Goal: Information Seeking & Learning: Check status

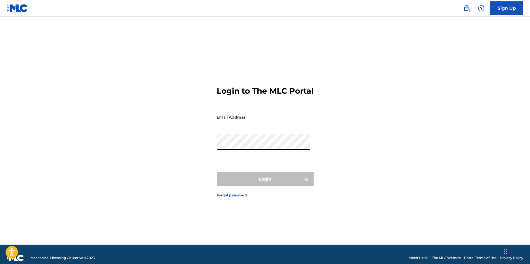
click at [259, 124] on input "Email Address" at bounding box center [264, 117] width 94 height 16
type input "[EMAIL_ADDRESS][DOMAIN_NAME]"
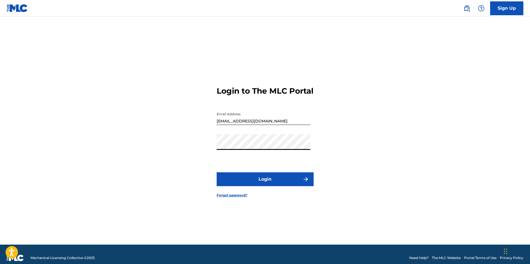
click at [241, 186] on button "Login" at bounding box center [265, 179] width 97 height 14
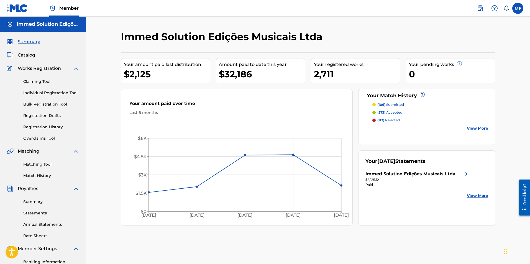
click at [43, 92] on link "Individual Registration Tool" at bounding box center [51, 93] width 56 height 6
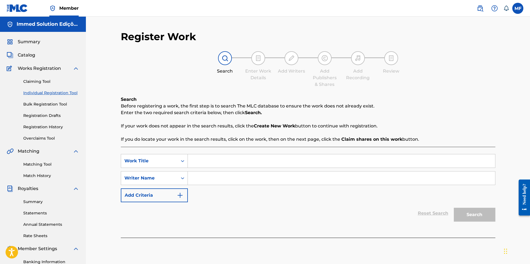
click at [46, 173] on link "Match History" at bounding box center [51, 176] width 56 height 6
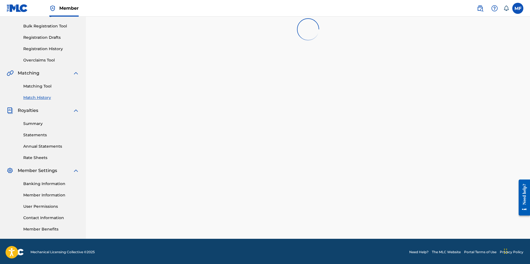
scroll to position [80, 0]
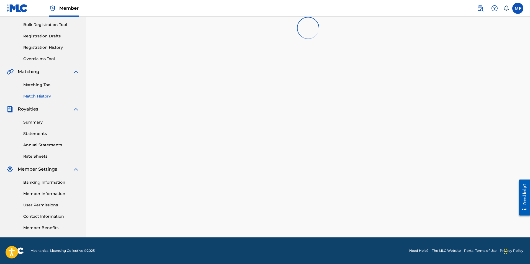
click at [190, 110] on div "Match History Match History is a record of recent match suggestions that you've…" at bounding box center [308, 94] width 388 height 287
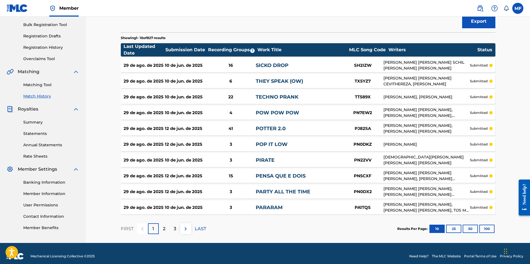
click at [214, 91] on div "29 de ago. de 2025 10 de jun. de 2025 22 TECHNO PRANK TT589X [PERSON_NAME], [PE…" at bounding box center [308, 97] width 375 height 14
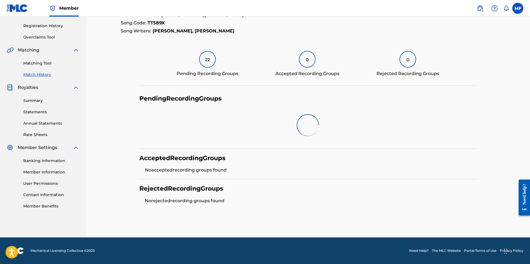
scroll to position [92, 0]
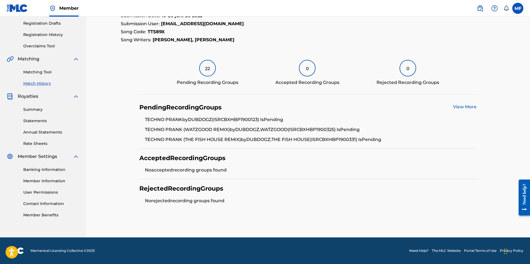
click at [472, 108] on link "View More" at bounding box center [465, 106] width 24 height 5
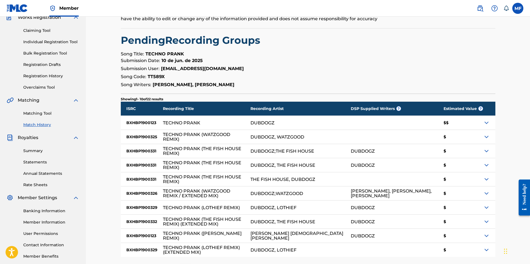
scroll to position [99, 0]
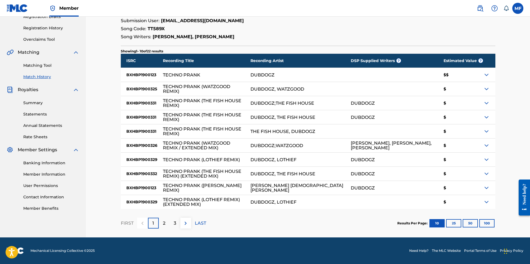
click at [486, 73] on img at bounding box center [486, 74] width 7 height 7
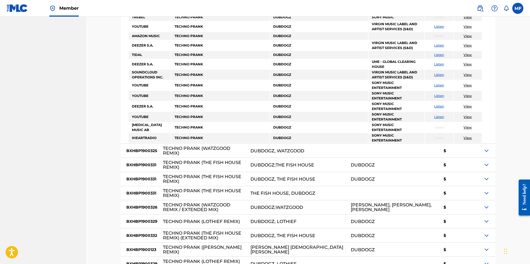
scroll to position [958, 0]
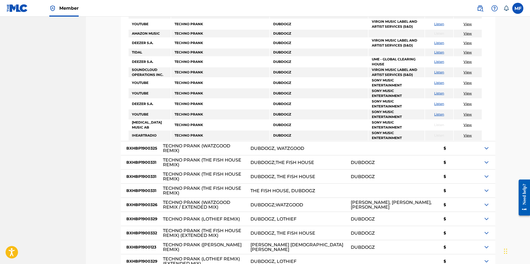
click at [344, 120] on td "DUBDOGZ" at bounding box center [319, 125] width 98 height 10
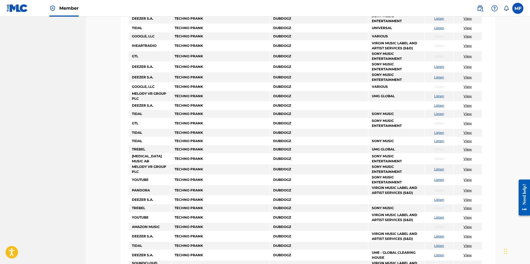
scroll to position [764, 0]
drag, startPoint x: 380, startPoint y: 95, endPoint x: 396, endPoint y: 97, distance: 16.3
click at [395, 97] on td "UMG GLOBAL" at bounding box center [397, 97] width 56 height 10
click at [396, 97] on td "UMG GLOBAL" at bounding box center [397, 97] width 56 height 10
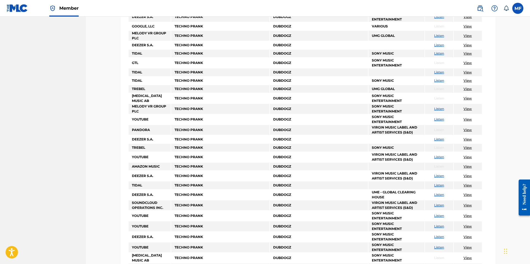
scroll to position [875, 0]
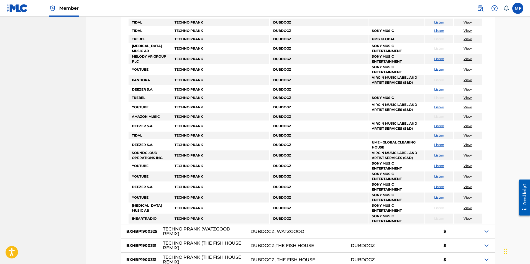
click at [465, 90] on link "View" at bounding box center [468, 89] width 8 height 4
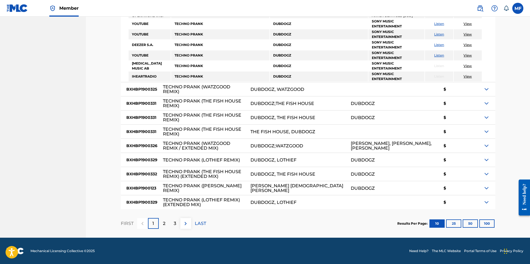
scroll to position [1017, 0]
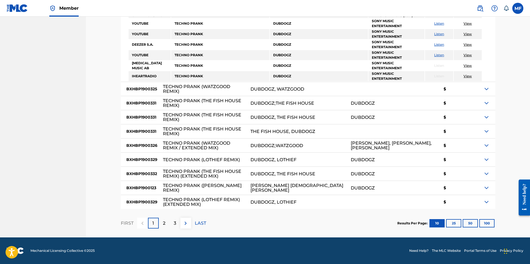
click at [488, 90] on img at bounding box center [486, 89] width 7 height 7
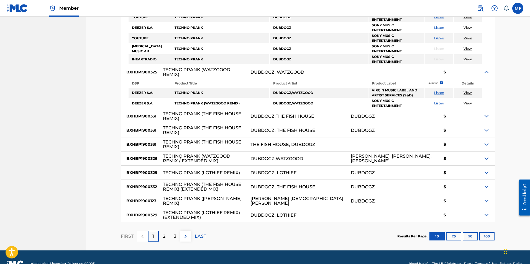
scroll to position [1047, 0]
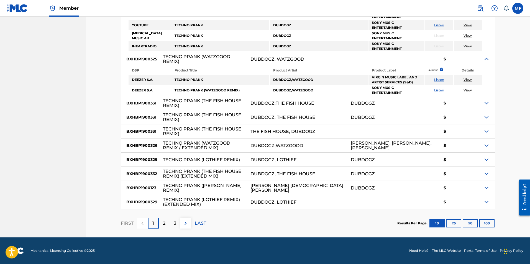
click at [487, 103] on img at bounding box center [486, 103] width 7 height 7
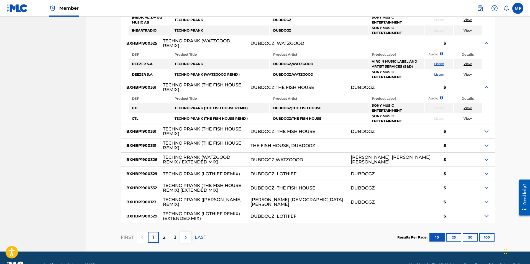
scroll to position [1077, 0]
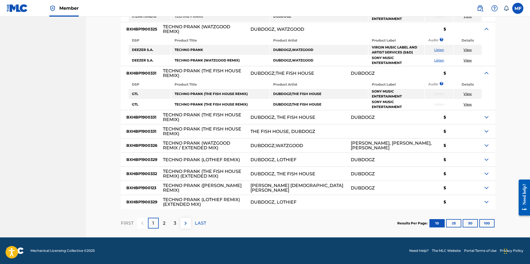
click at [485, 115] on img at bounding box center [486, 117] width 7 height 7
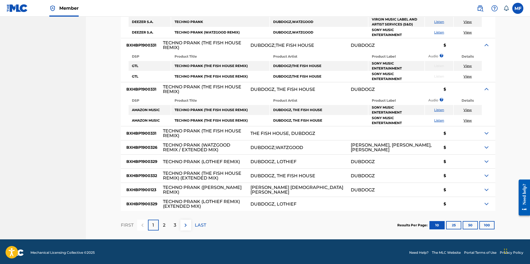
scroll to position [1107, 0]
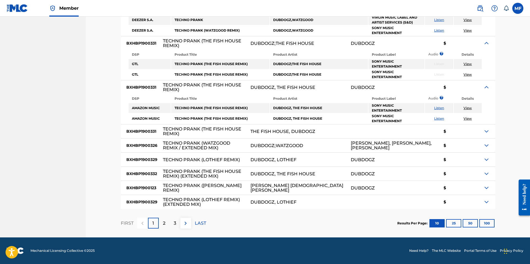
click at [486, 131] on img at bounding box center [486, 131] width 7 height 7
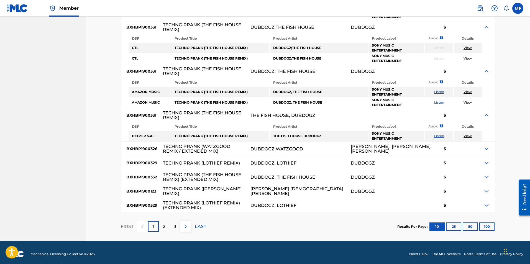
scroll to position [1126, 0]
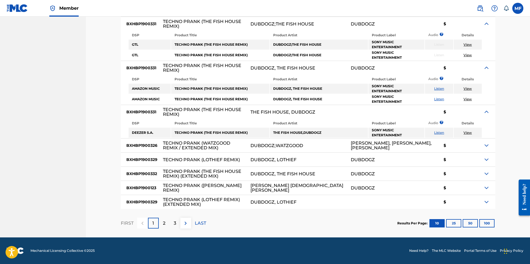
click at [486, 144] on img at bounding box center [486, 145] width 7 height 7
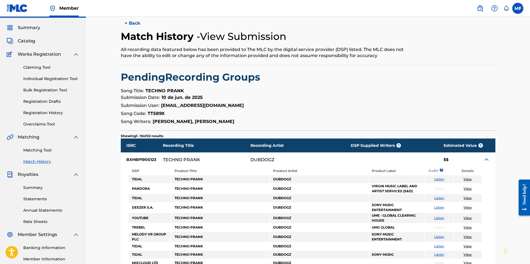
scroll to position [0, 0]
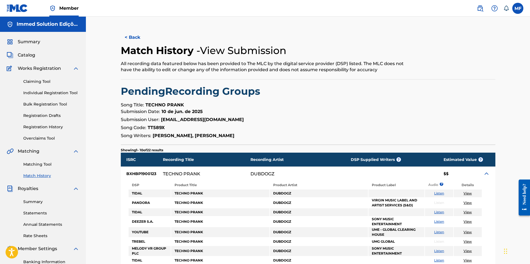
click at [132, 34] on button "< Back" at bounding box center [137, 37] width 33 height 14
click at [141, 40] on button "< Back" at bounding box center [137, 37] width 33 height 14
click at [135, 35] on button "< Back" at bounding box center [137, 37] width 33 height 14
click at [131, 38] on button "< Back" at bounding box center [137, 37] width 33 height 14
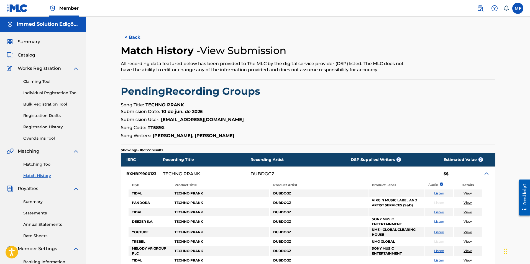
click at [42, 179] on div "Summary Catalog Works Registration Claiming Tool Individual Registration Tool B…" at bounding box center [43, 174] width 86 height 285
click at [42, 173] on link "Match History" at bounding box center [51, 176] width 56 height 6
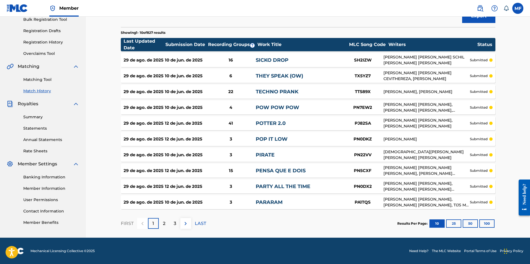
scroll to position [85, 0]
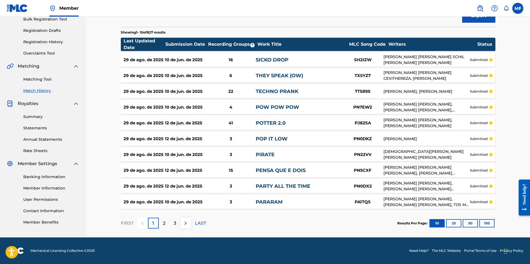
click at [483, 222] on button "100" at bounding box center [486, 223] width 15 height 8
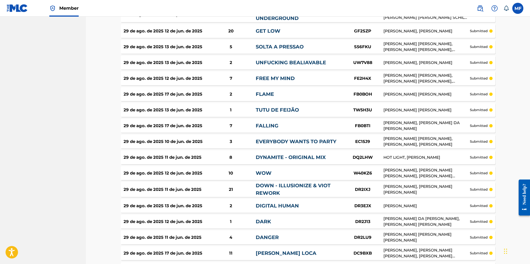
scroll to position [1027, 0]
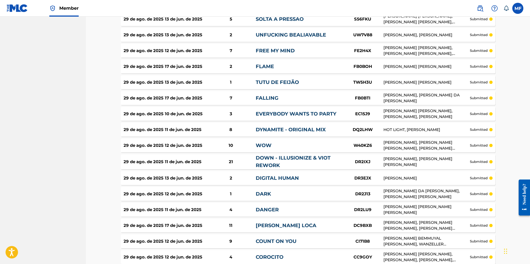
click at [317, 114] on link "EVERYBODY WANTS TO PARTY" at bounding box center [296, 114] width 81 height 6
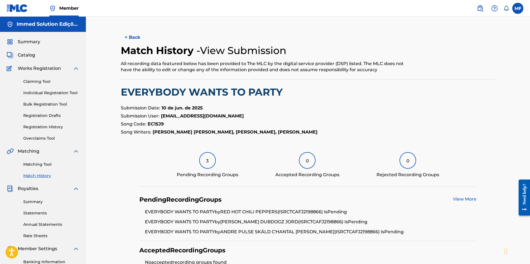
click at [325, 107] on p "Submission Date: 10 de jun. de 2025" at bounding box center [308, 108] width 375 height 7
